Goal: Find specific page/section: Find specific page/section

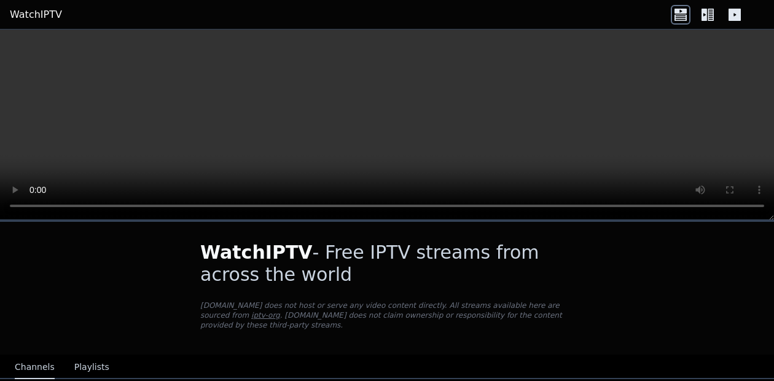
click at [683, 13] on icon at bounding box center [681, 11] width 12 height 5
click at [712, 18] on icon at bounding box center [711, 15] width 6 height 12
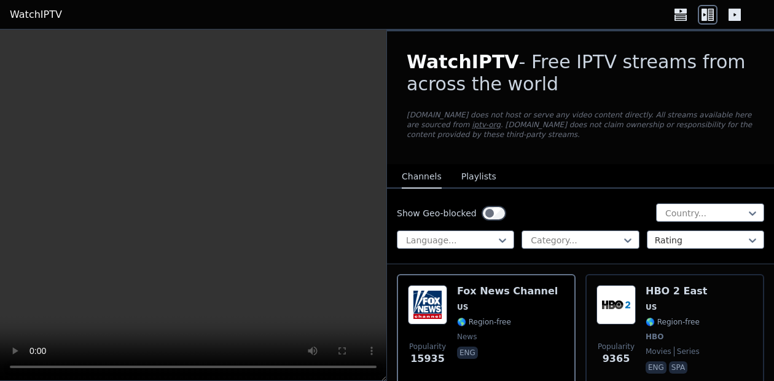
scroll to position [111, 0]
click at [587, 234] on div at bounding box center [576, 240] width 92 height 12
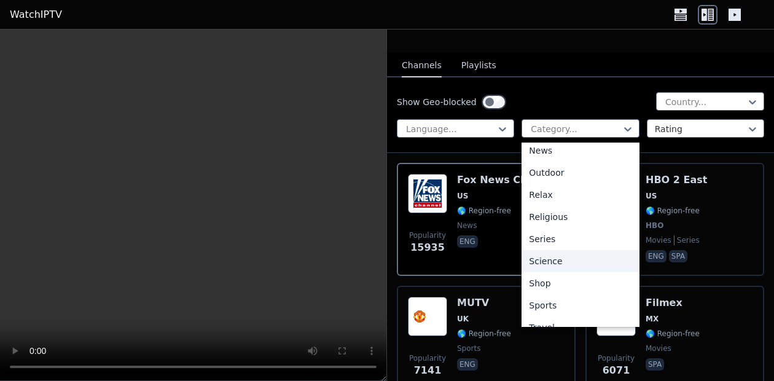
scroll to position [418, 0]
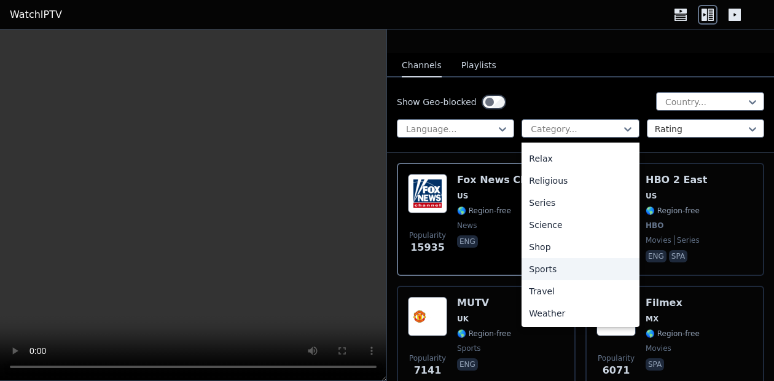
click at [538, 272] on div "Sports" at bounding box center [580, 269] width 117 height 22
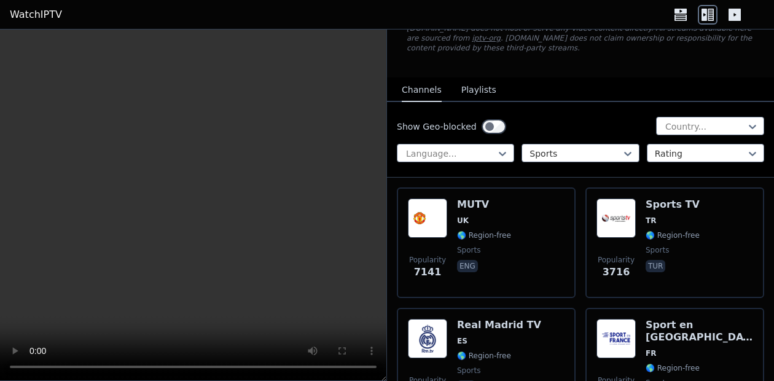
scroll to position [100, 0]
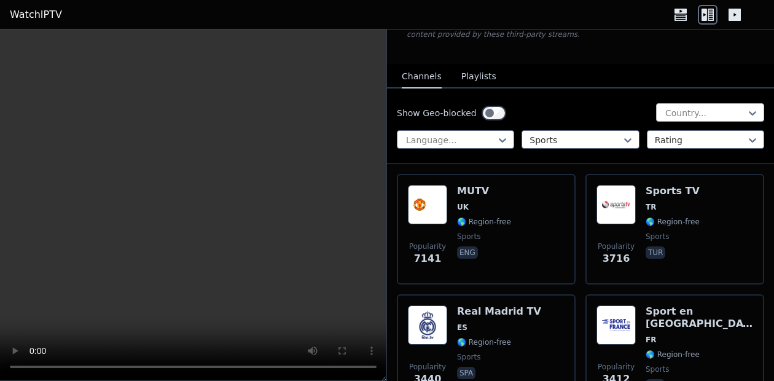
click at [673, 115] on div at bounding box center [705, 113] width 82 height 12
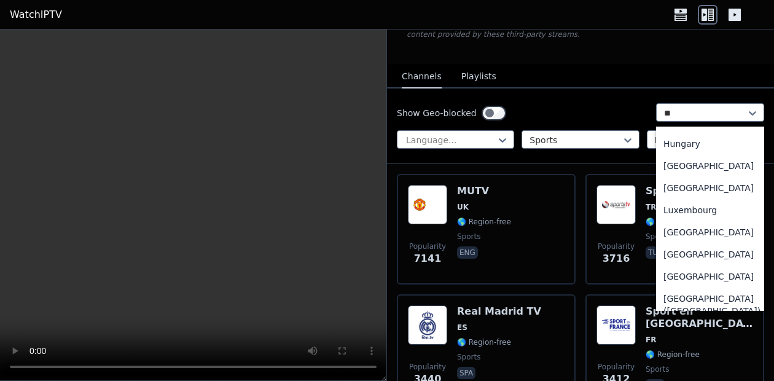
scroll to position [0, 0]
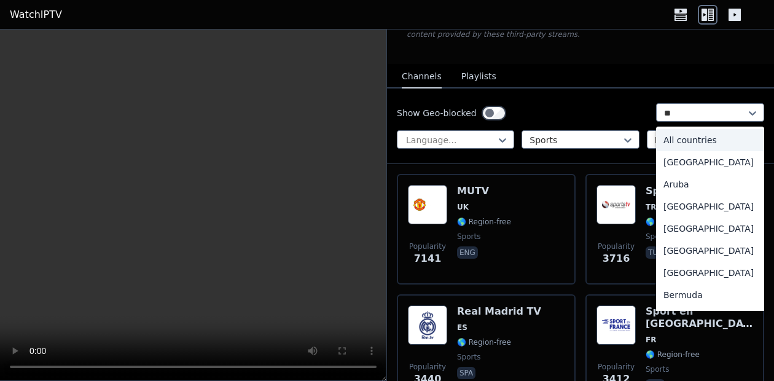
type input "***"
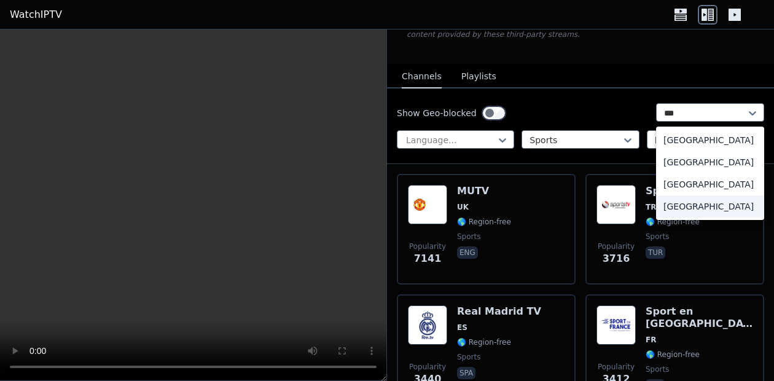
click at [701, 205] on div "[GEOGRAPHIC_DATA]" at bounding box center [710, 206] width 108 height 22
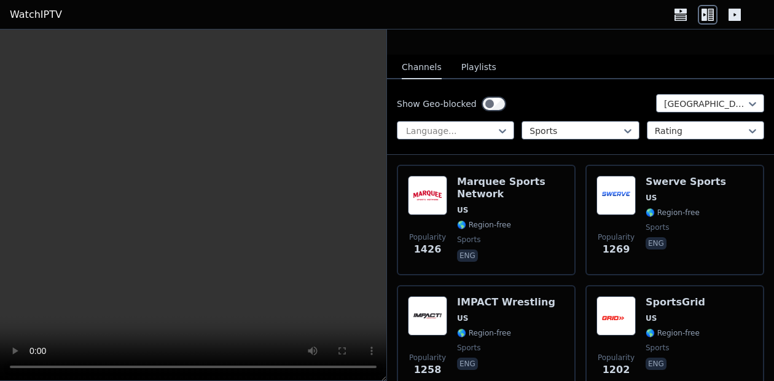
scroll to position [109, 0]
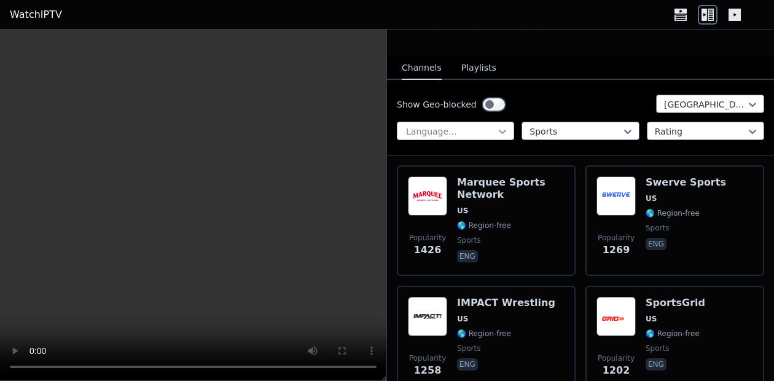
click at [503, 133] on icon at bounding box center [503, 131] width 12 height 12
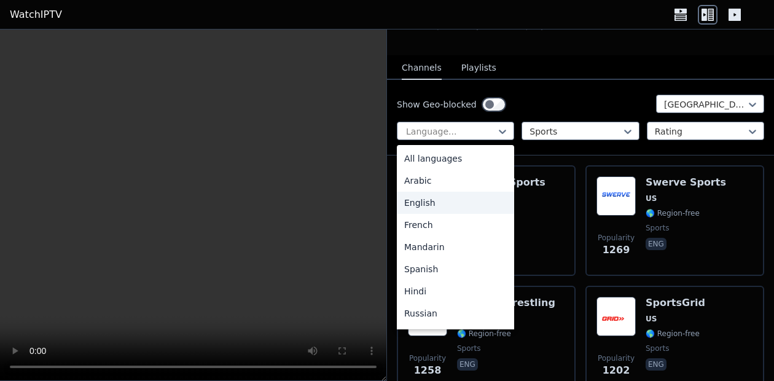
click at [431, 203] on div "English" at bounding box center [455, 203] width 117 height 22
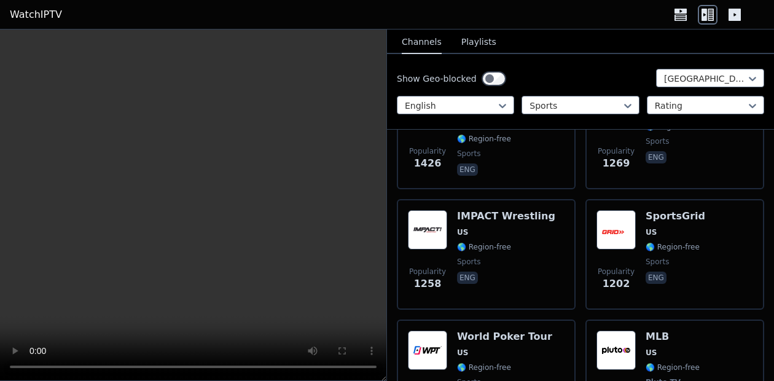
scroll to position [197, 0]
